Goal: Information Seeking & Learning: Understand process/instructions

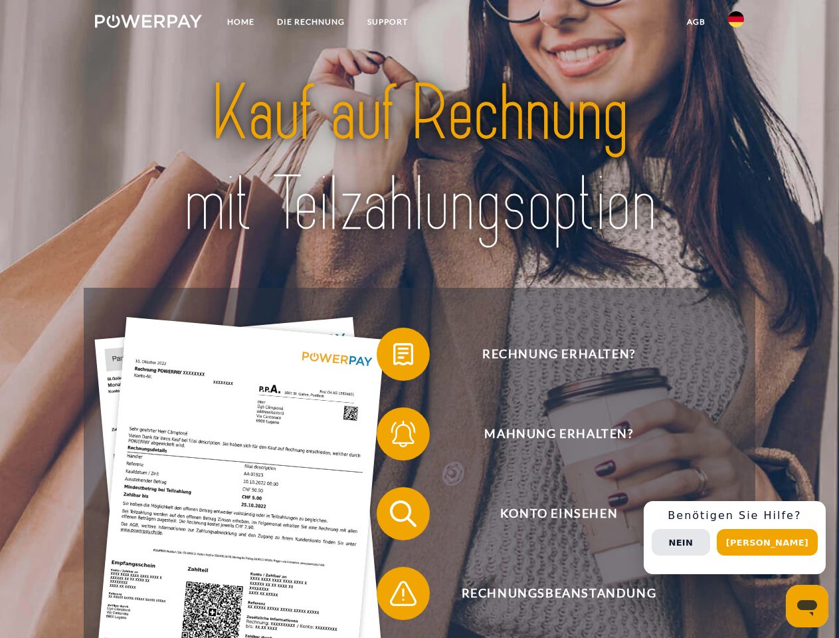
click at [148, 23] on img at bounding box center [148, 21] width 107 height 13
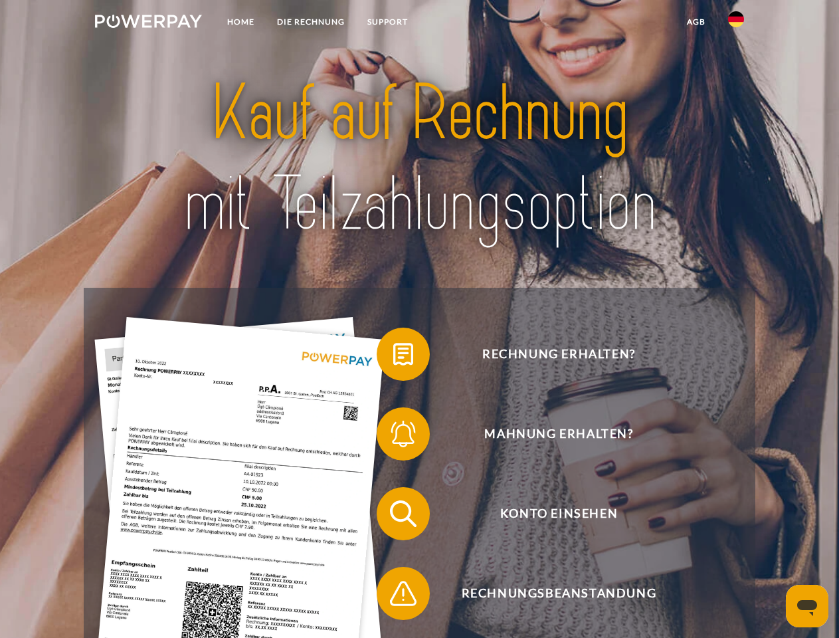
click at [736, 23] on img at bounding box center [736, 19] width 16 height 16
click at [695, 22] on link "agb" at bounding box center [696, 22] width 41 height 24
click at [393, 357] on span at bounding box center [383, 354] width 66 height 66
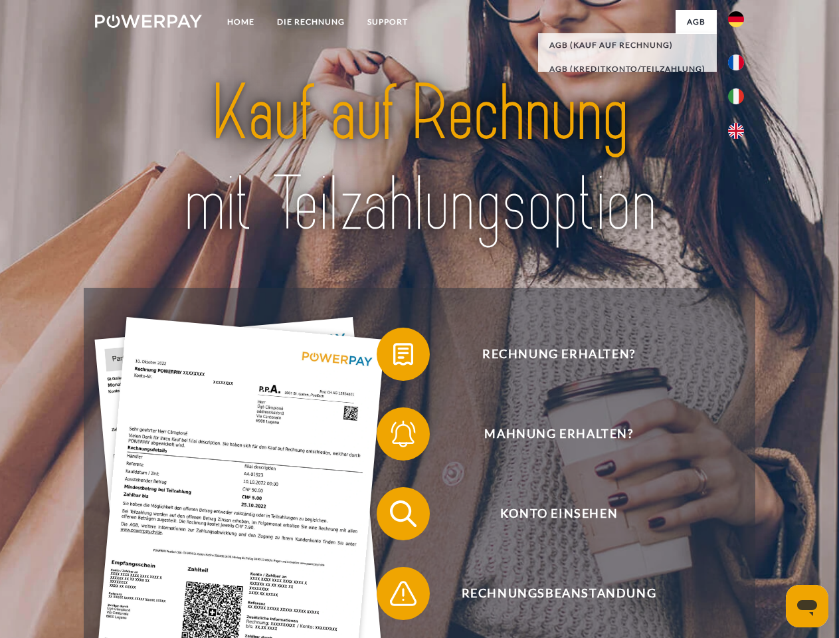
click at [393, 436] on span at bounding box center [383, 434] width 66 height 66
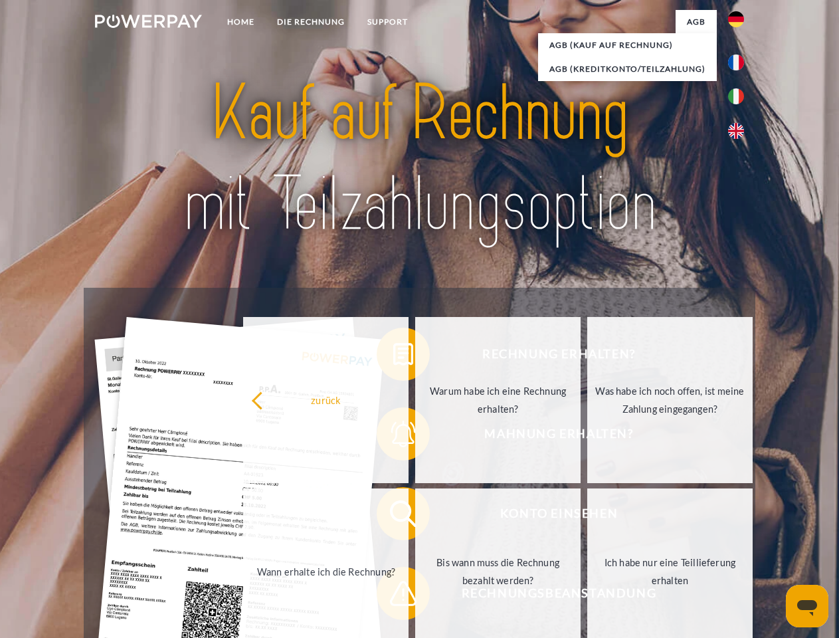
click at [415, 516] on link "Bis wann muss die Rechnung bezahlt werden?" at bounding box center [497, 571] width 165 height 166
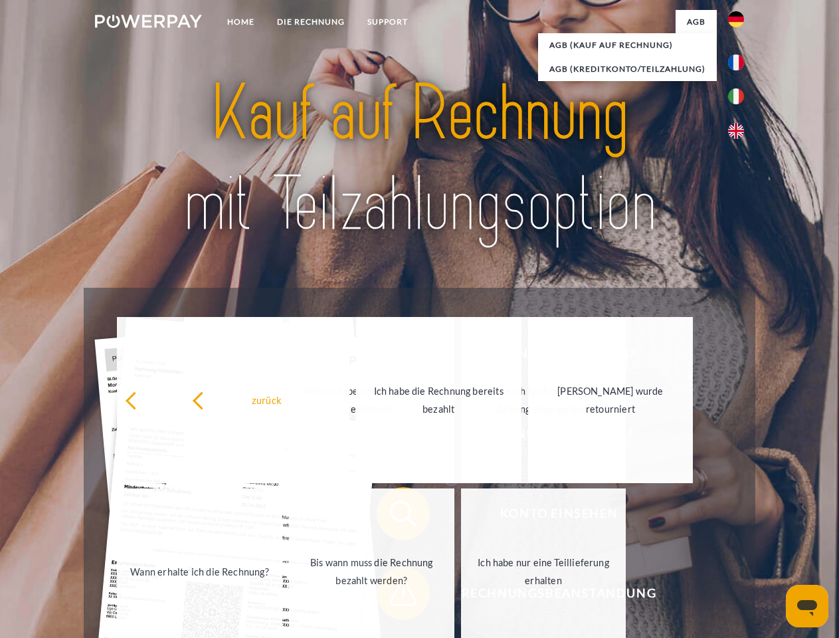
click at [393, 596] on span at bounding box center [383, 593] width 66 height 66
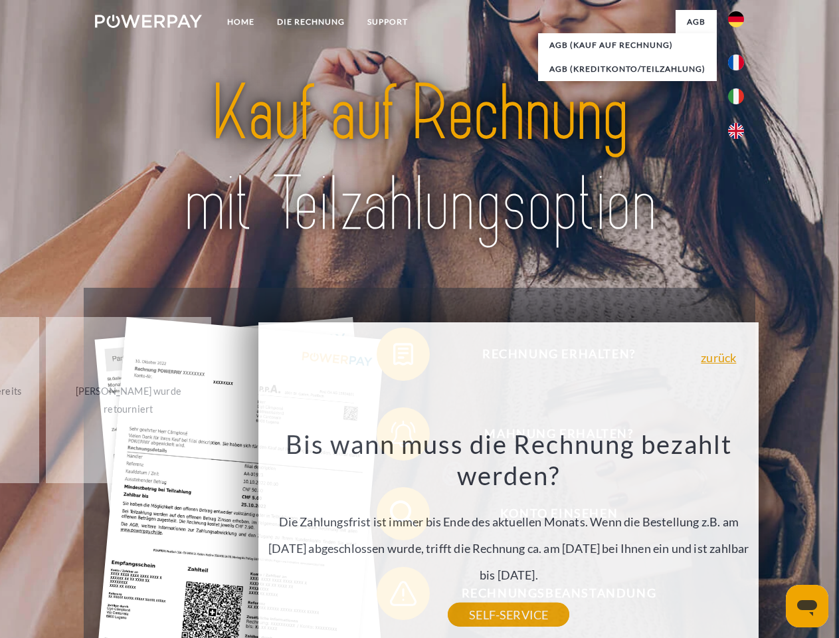
click at [739, 537] on div "Rechnung erhalten? Mahnung erhalten? Konto einsehen" at bounding box center [419, 553] width 671 height 531
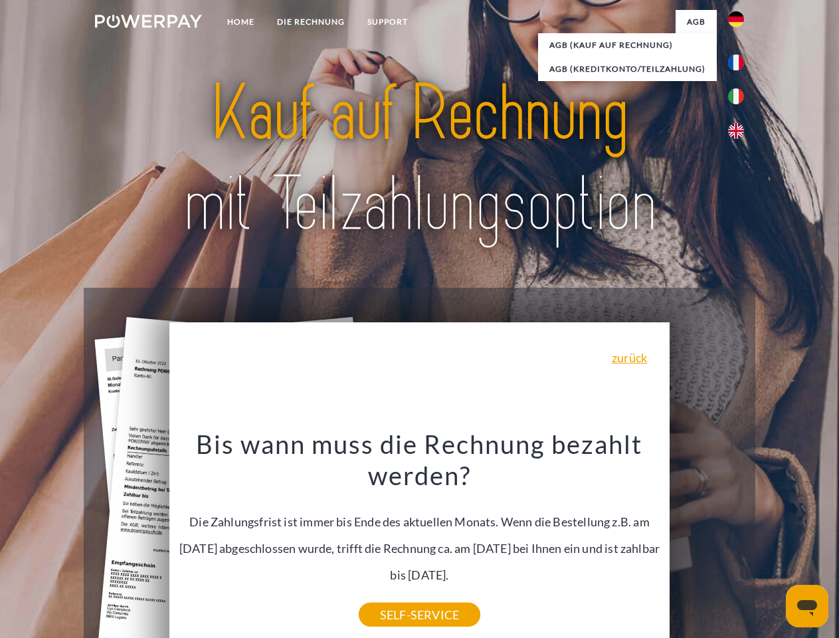
click at [707, 540] on span "Konto einsehen" at bounding box center [558, 513] width 325 height 53
click at [772, 542] on header "Home DIE RECHNUNG SUPPORT" at bounding box center [419, 458] width 839 height 917
